Goal: Information Seeking & Learning: Learn about a topic

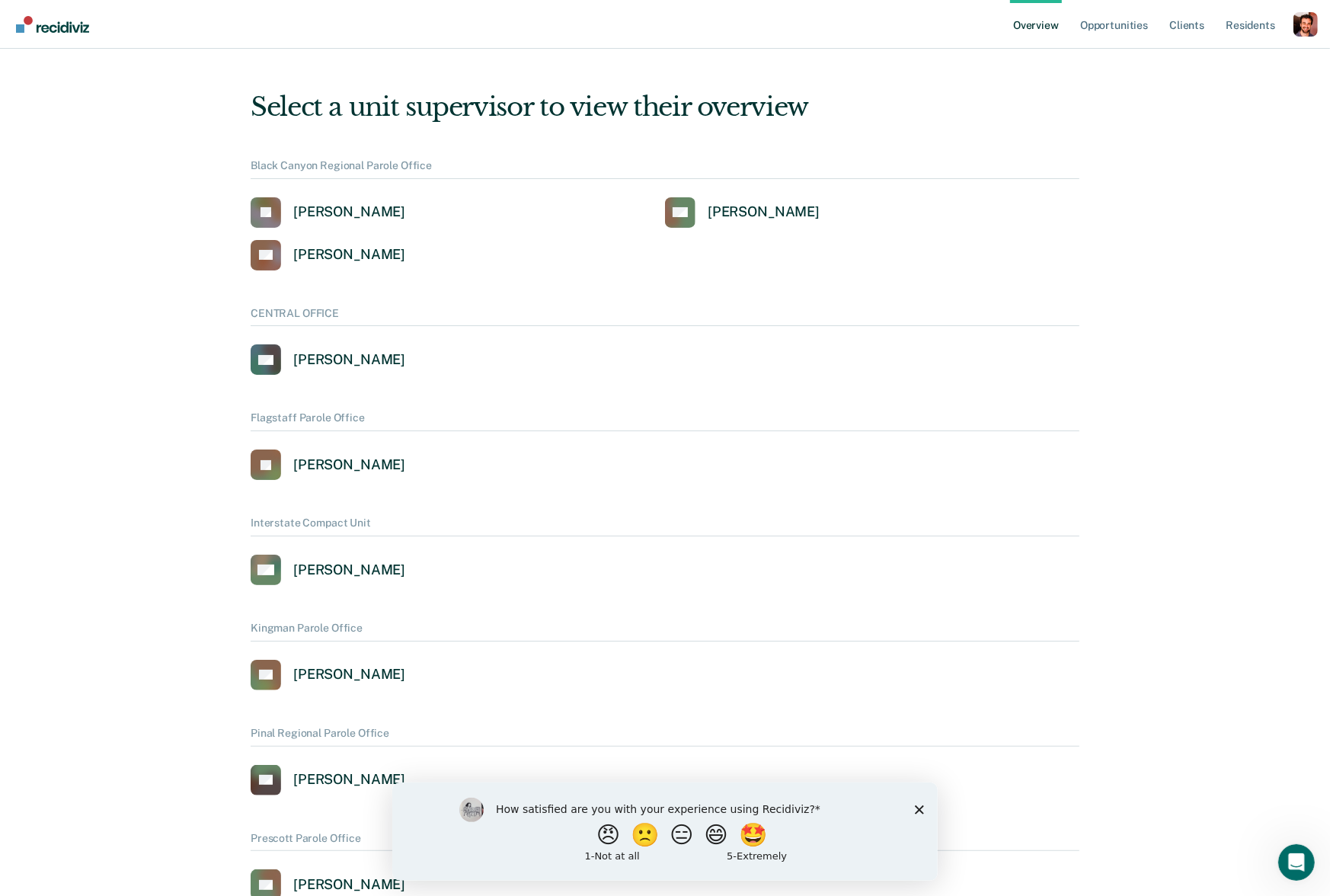
click at [1303, 29] on div "Profile dropdown button" at bounding box center [1306, 24] width 24 height 24
click at [1201, 68] on link "Profile" at bounding box center [1244, 70] width 99 height 13
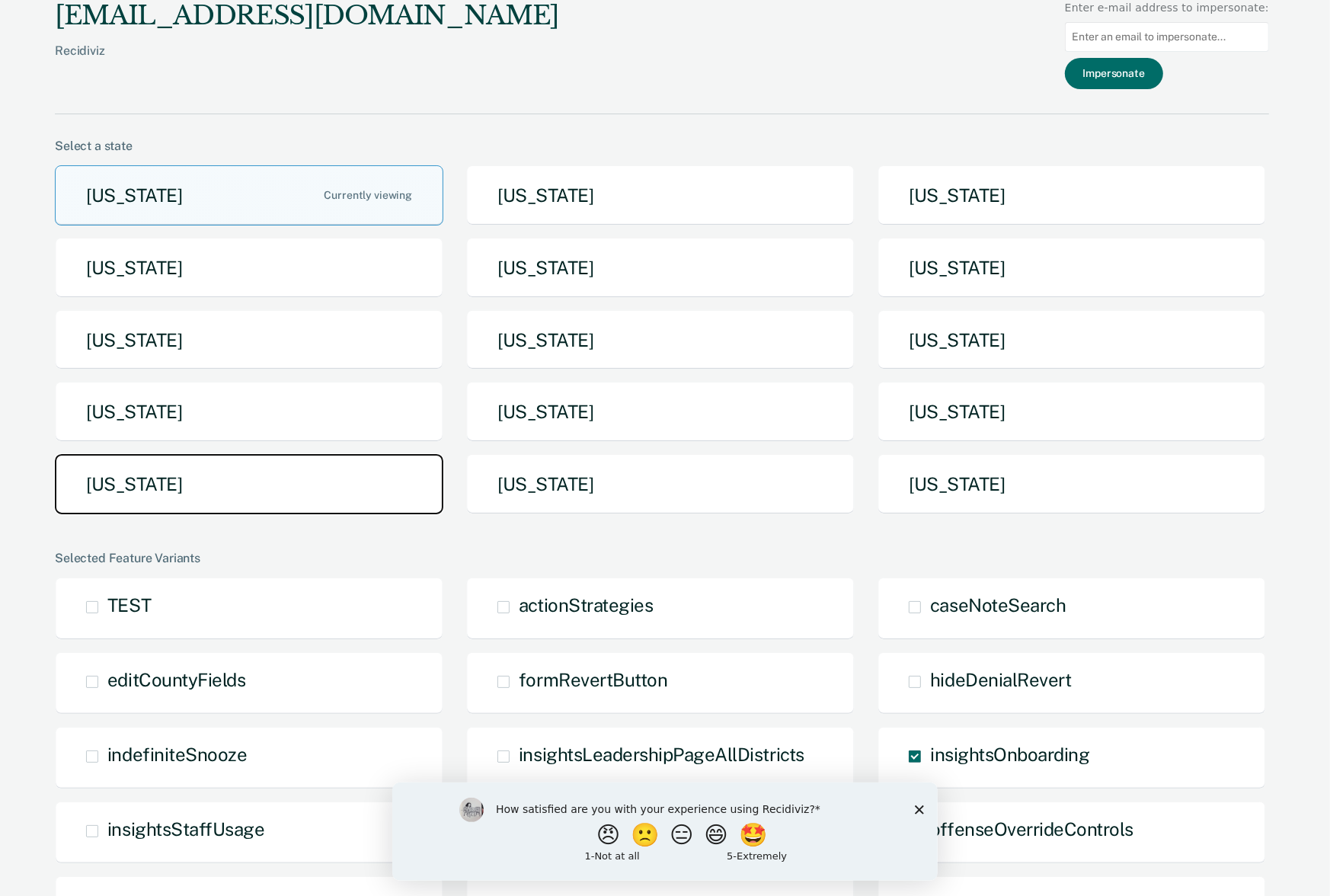
click at [311, 484] on button "[US_STATE]" at bounding box center [249, 484] width 388 height 60
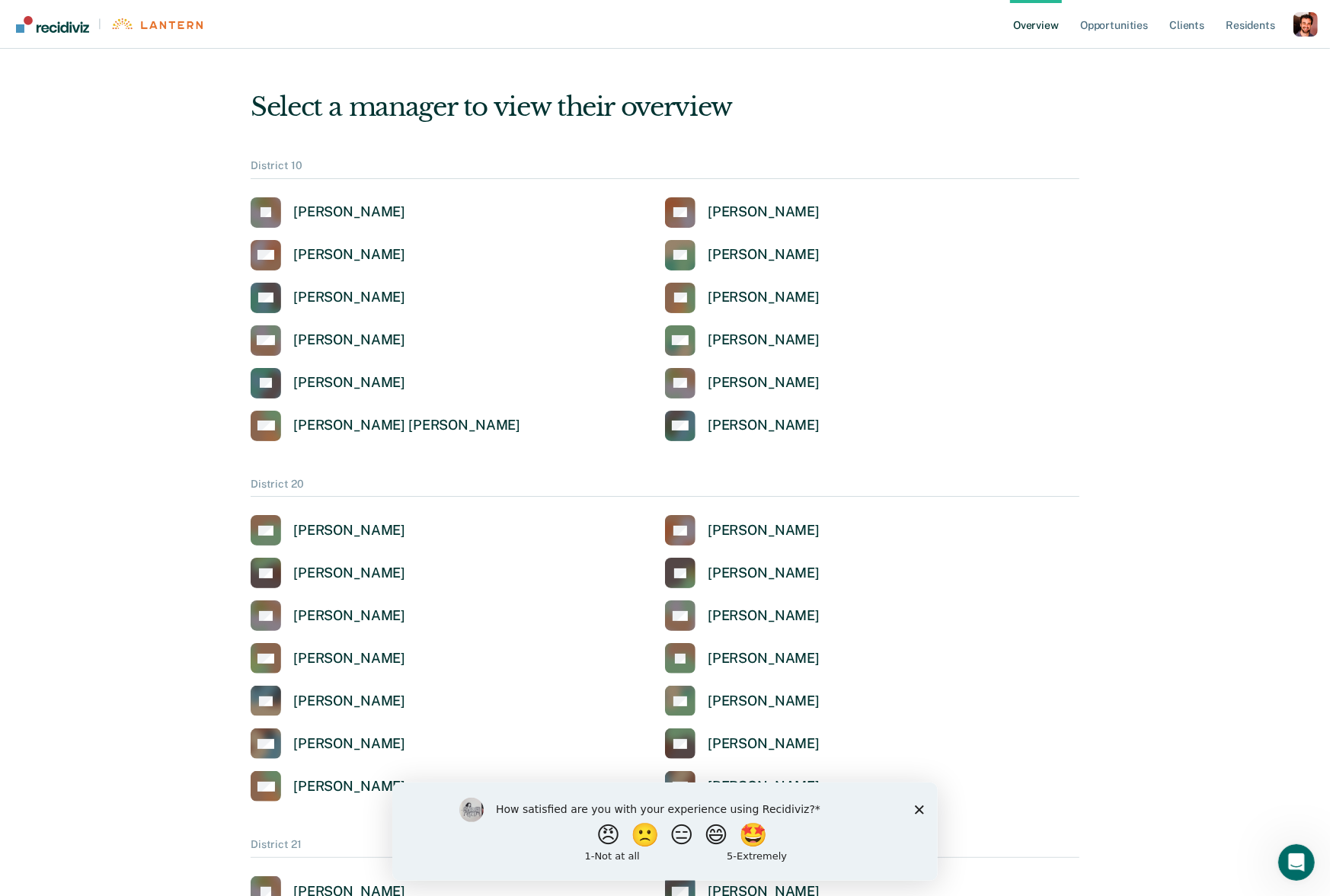
click at [1298, 23] on div "Profile dropdown button" at bounding box center [1306, 24] width 24 height 24
click at [1231, 117] on link "Go to Pathways" at bounding box center [1244, 119] width 99 height 13
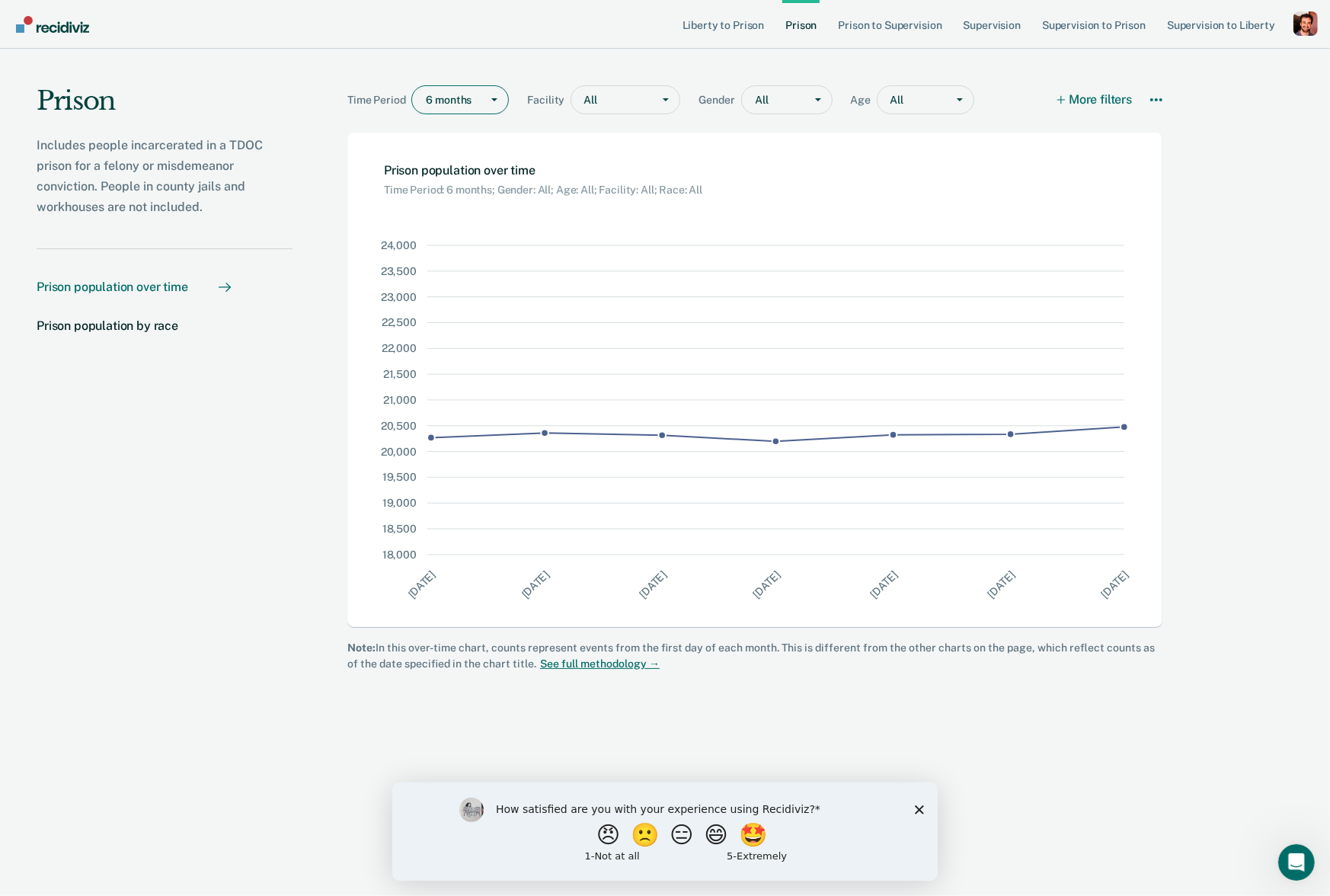
click at [473, 103] on div "Main chart and filter content" at bounding box center [449, 100] width 47 height 16
click at [465, 152] on div "1 year" at bounding box center [460, 157] width 96 height 25
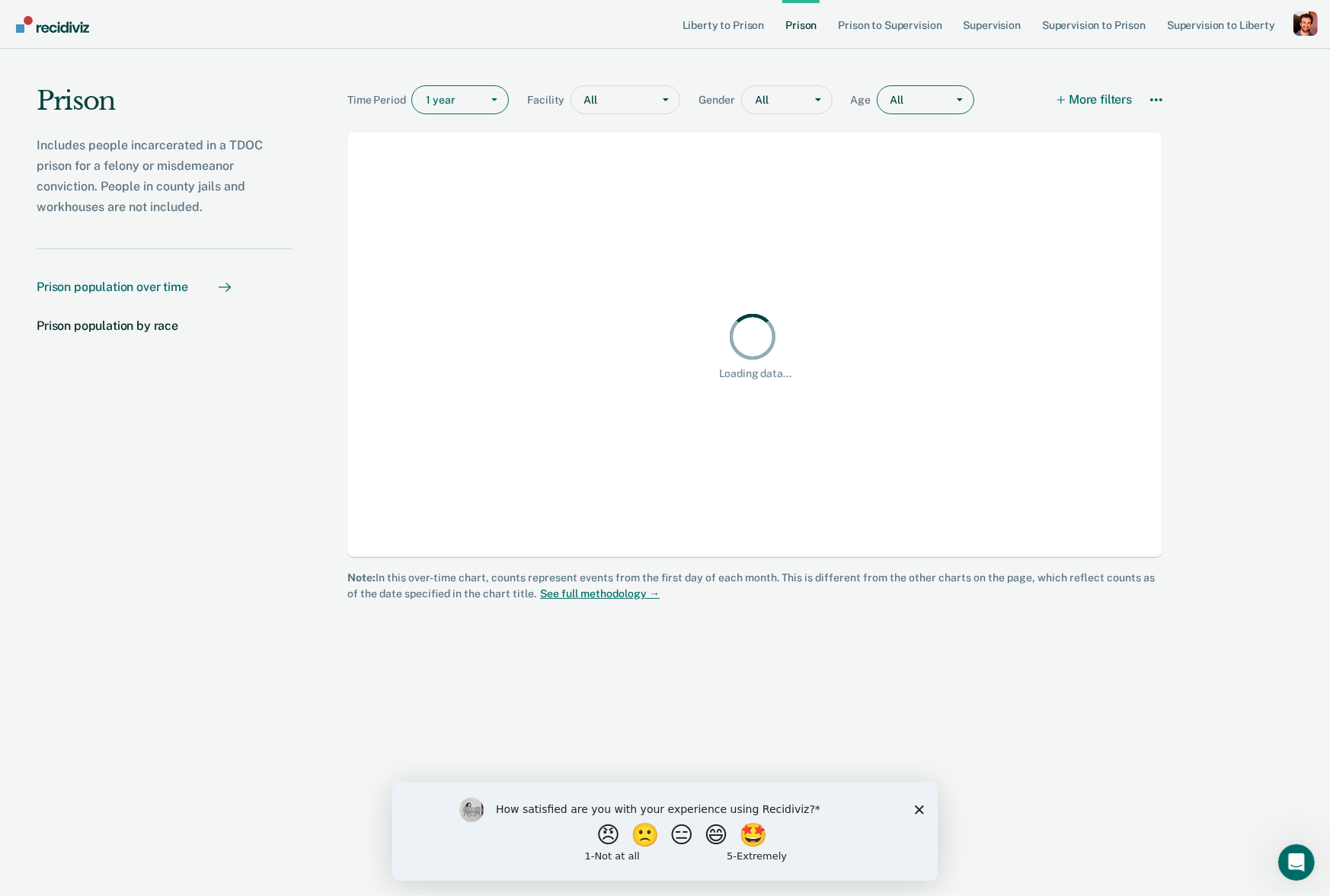
click at [914, 96] on div "Main chart and filter content" at bounding box center [922, 100] width 34 height 16
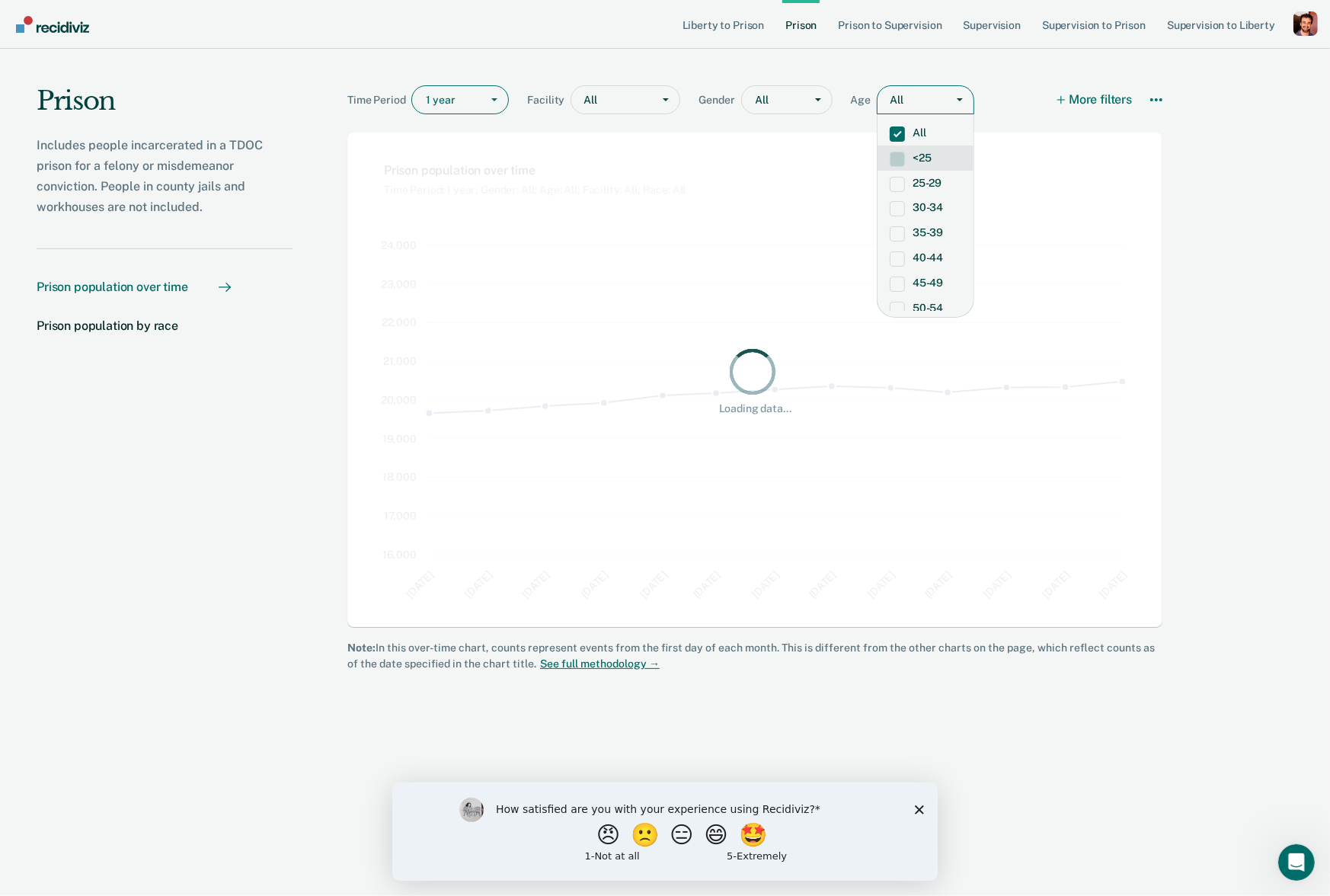
click at [912, 153] on label "<25" at bounding box center [925, 158] width 71 height 13
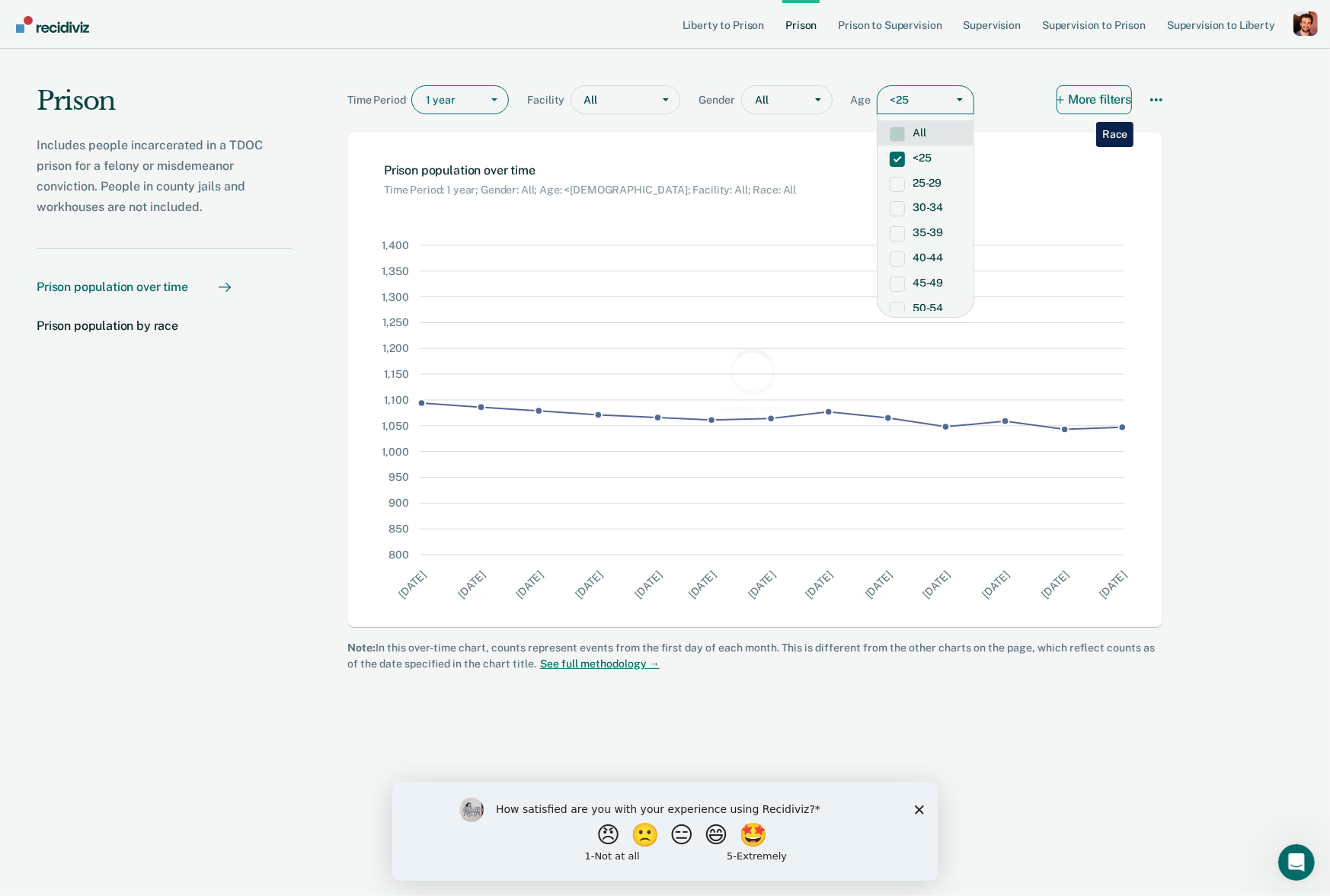
click at [1085, 111] on button "More filters" at bounding box center [1094, 99] width 76 height 29
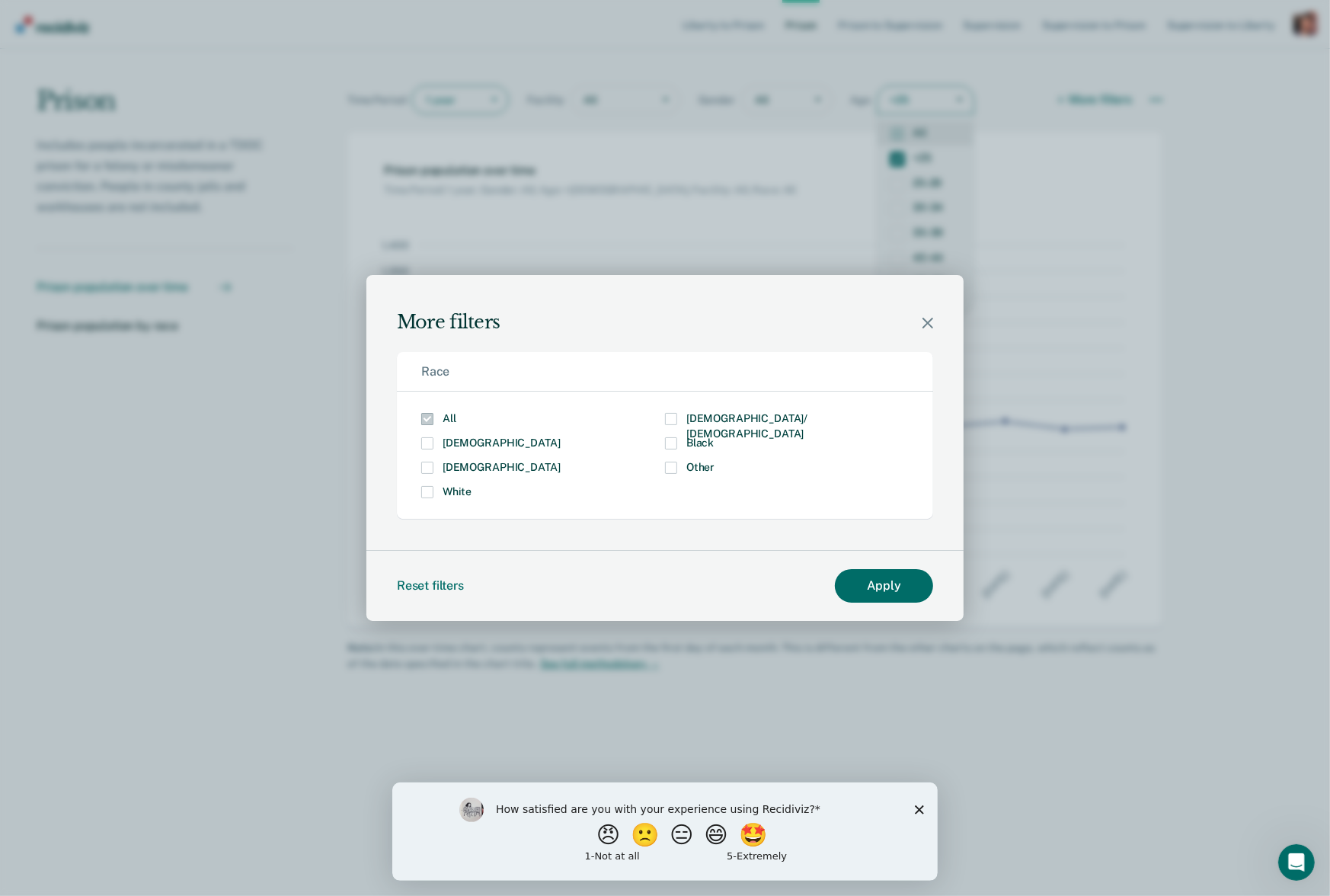
click at [932, 326] on icon "Close modal" at bounding box center [927, 322] width 10 height 10
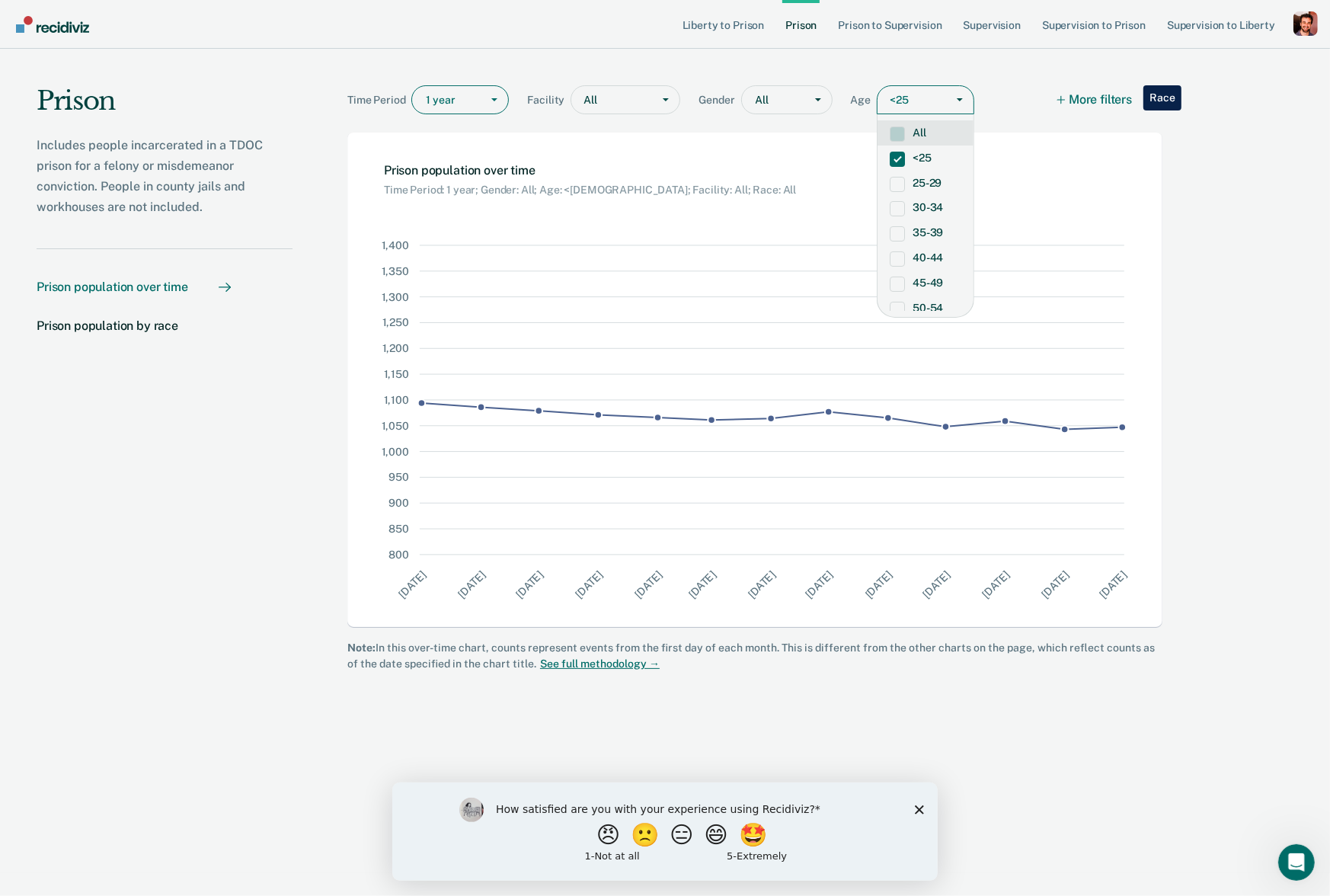
click at [1228, 280] on div "Prison Includes people incarcerated in a TDOC prison for a felony or misdemeano…" at bounding box center [665, 461] width 1330 height 825
click at [1007, 119] on div "Time Period 1 year Facility All Gender All Age option <25, selected. All, 1 of …" at bounding box center [755, 103] width 815 height 35
click at [726, 25] on link "Liberty to Prison" at bounding box center [724, 24] width 88 height 49
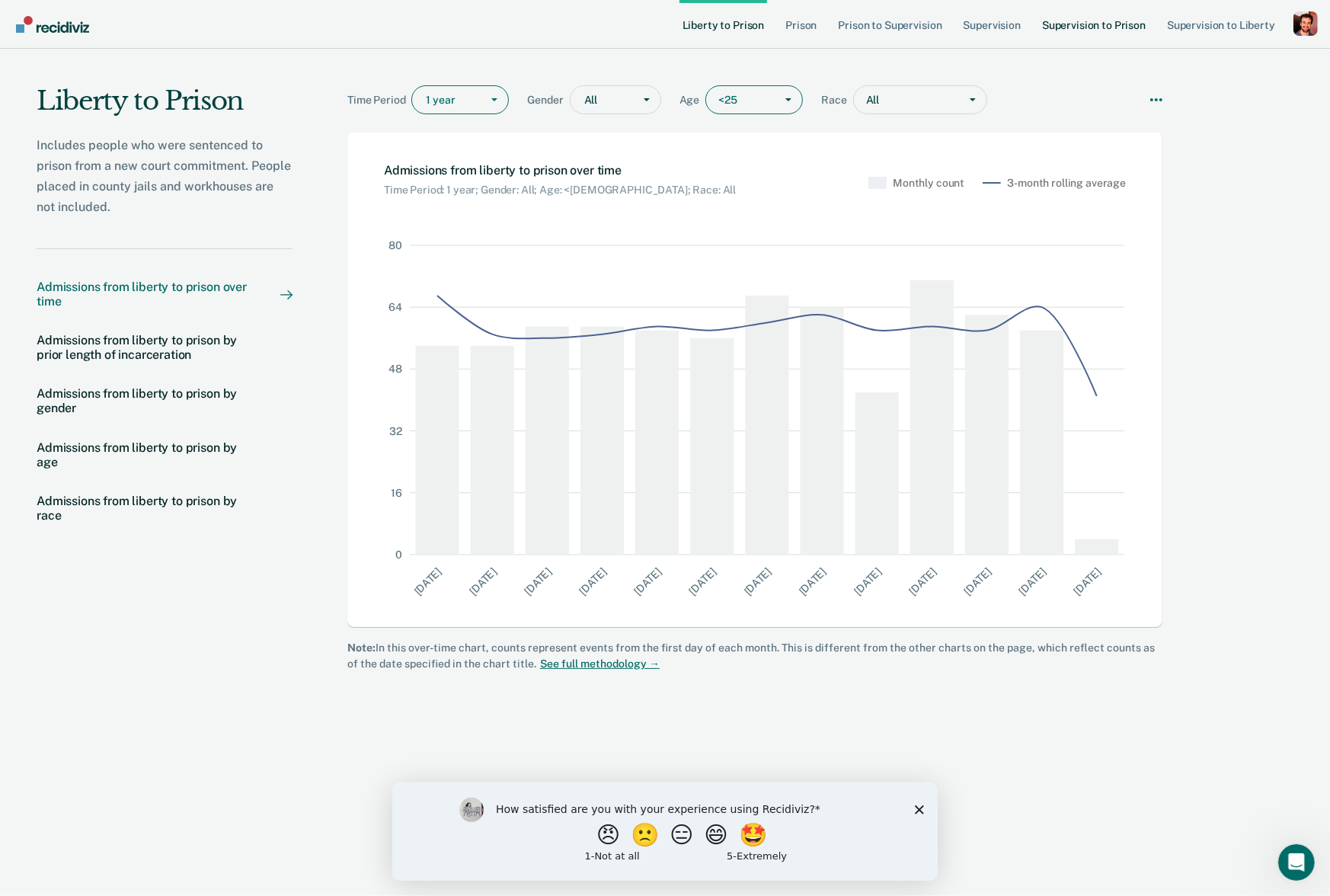
click at [1081, 29] on link "Supervision to Prison" at bounding box center [1094, 24] width 110 height 49
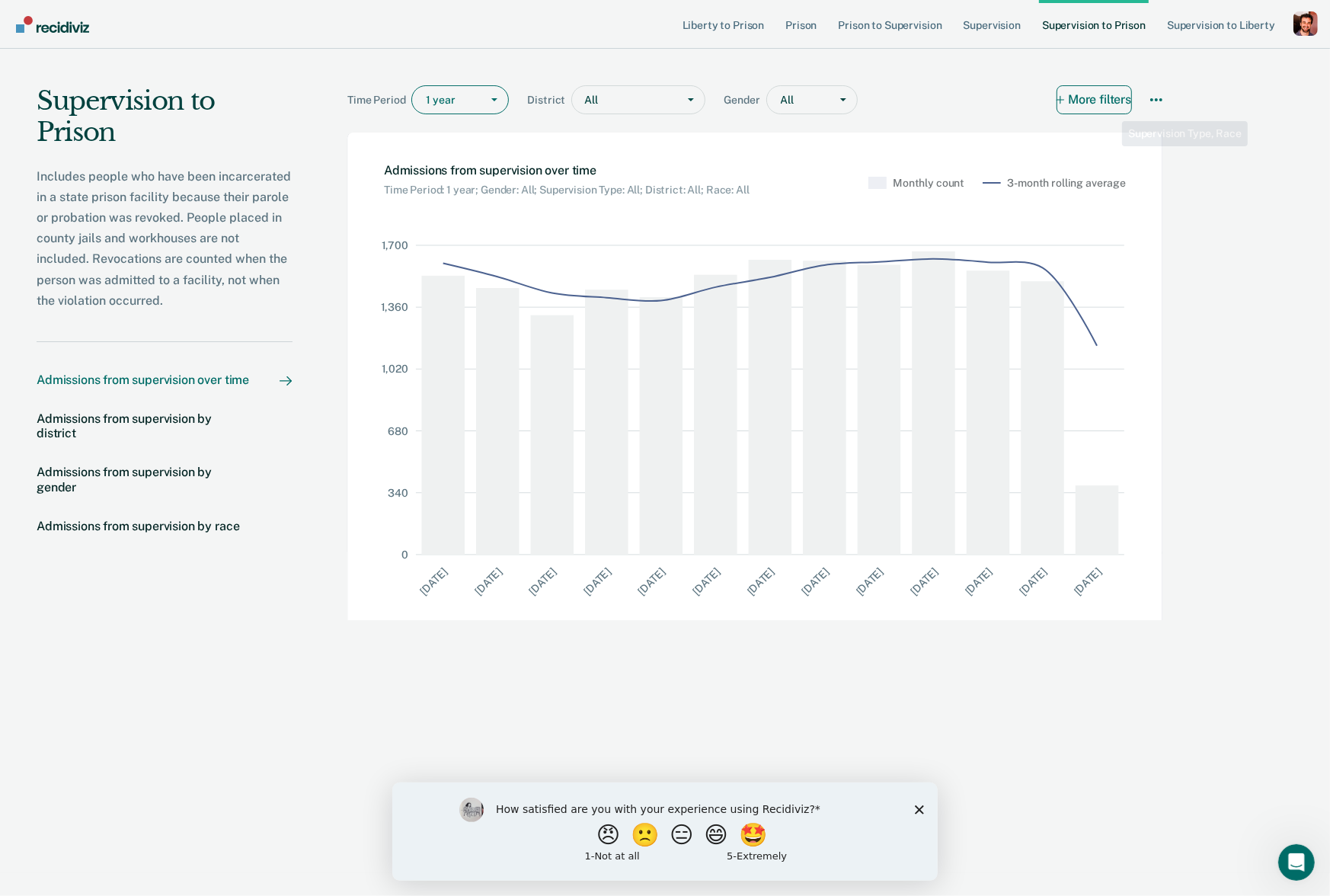
click at [1105, 101] on button "More filters" at bounding box center [1094, 99] width 76 height 29
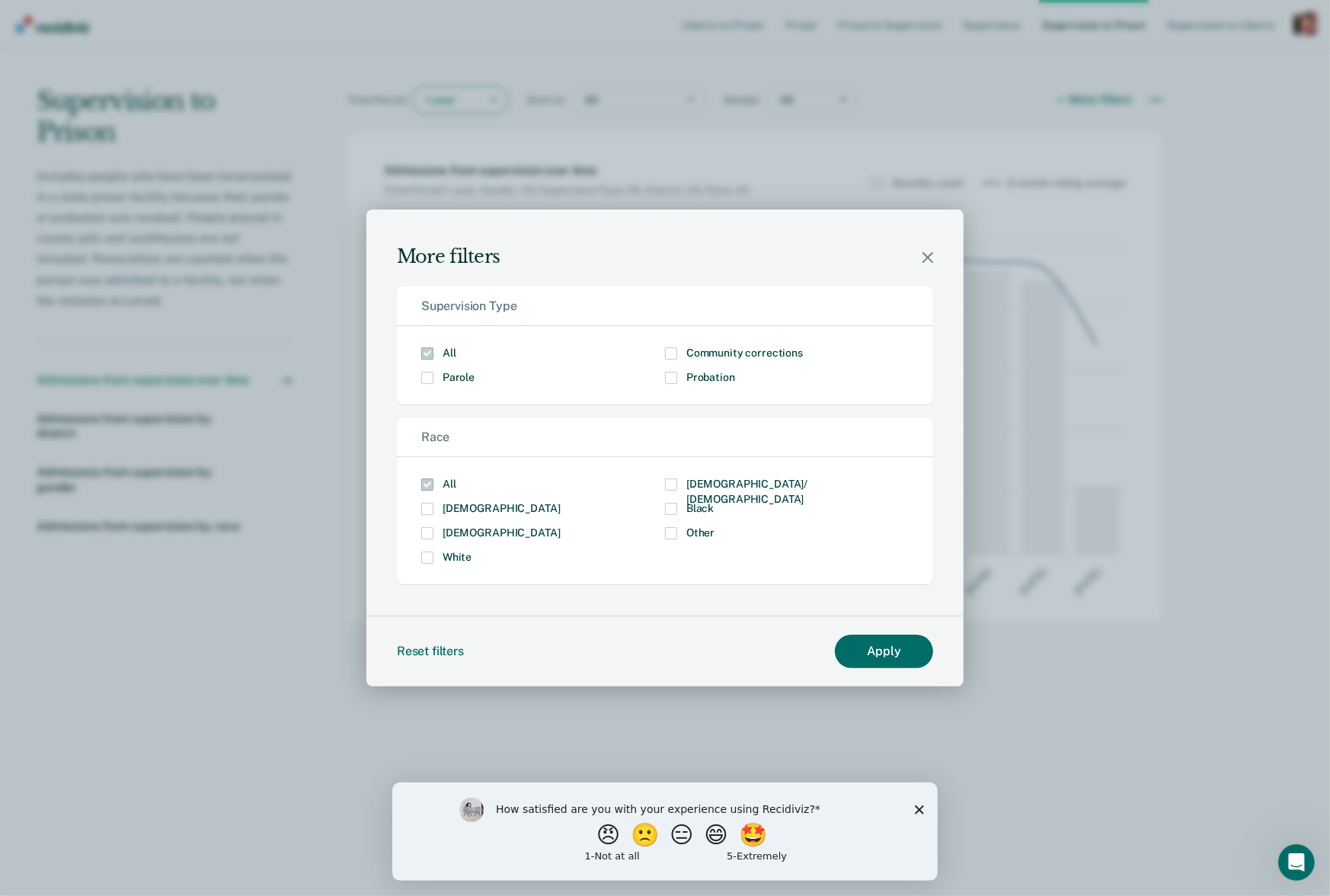
click at [930, 262] on icon "Close modal" at bounding box center [927, 257] width 10 height 10
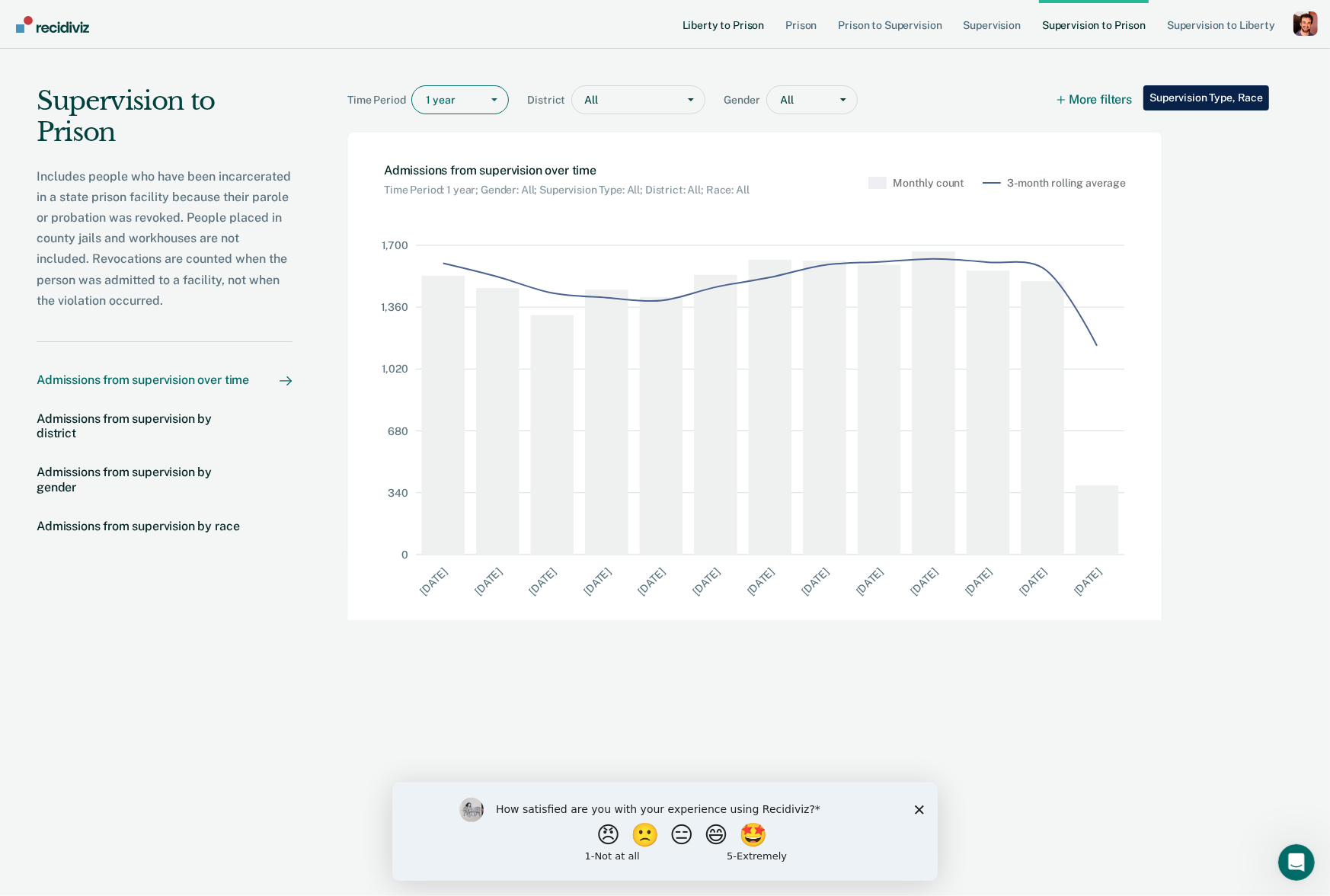
click at [694, 24] on link "Liberty to Prison" at bounding box center [724, 24] width 88 height 49
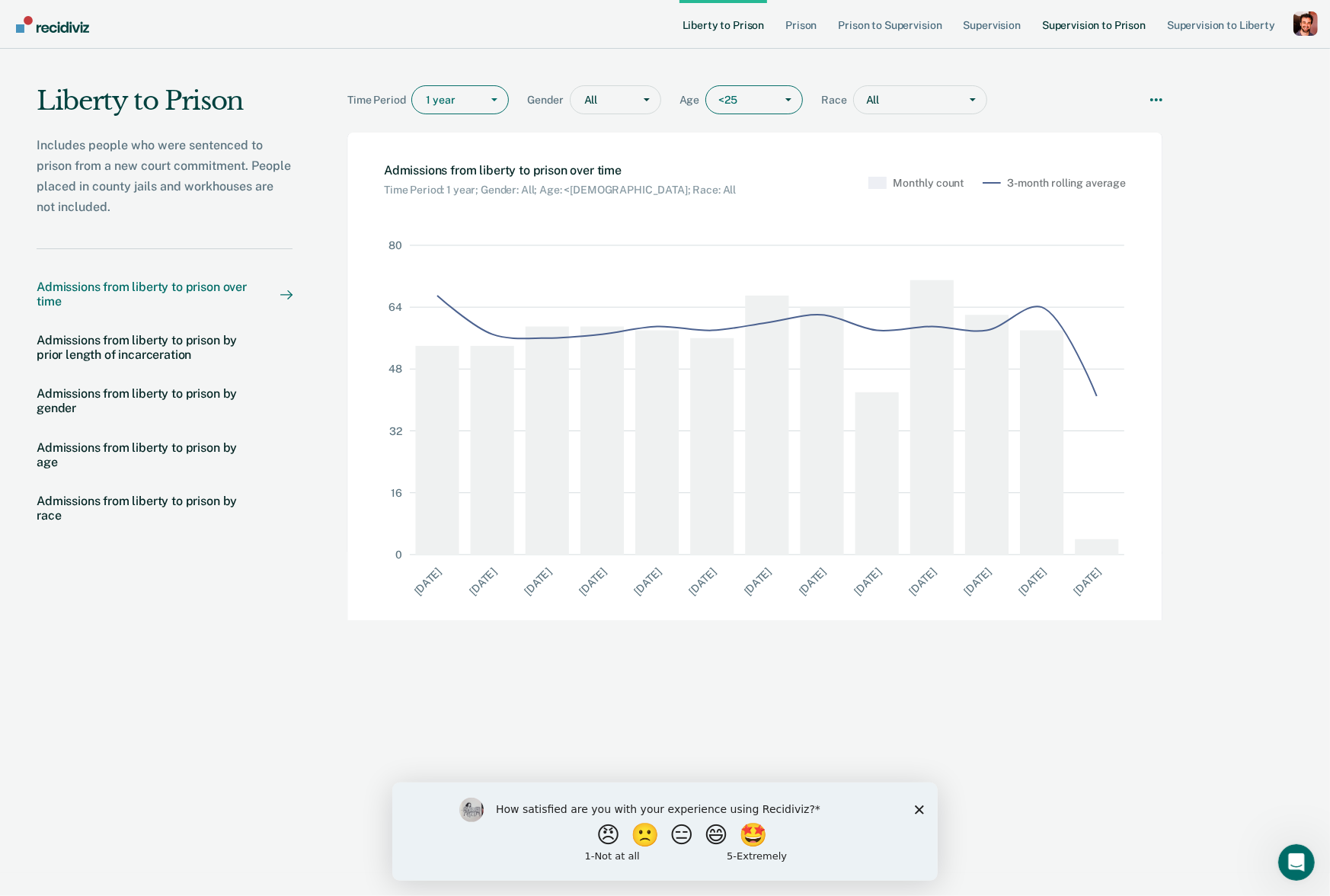
click at [1136, 28] on link "Supervision to Prison" at bounding box center [1094, 24] width 110 height 49
